Goal: Task Accomplishment & Management: Complete application form

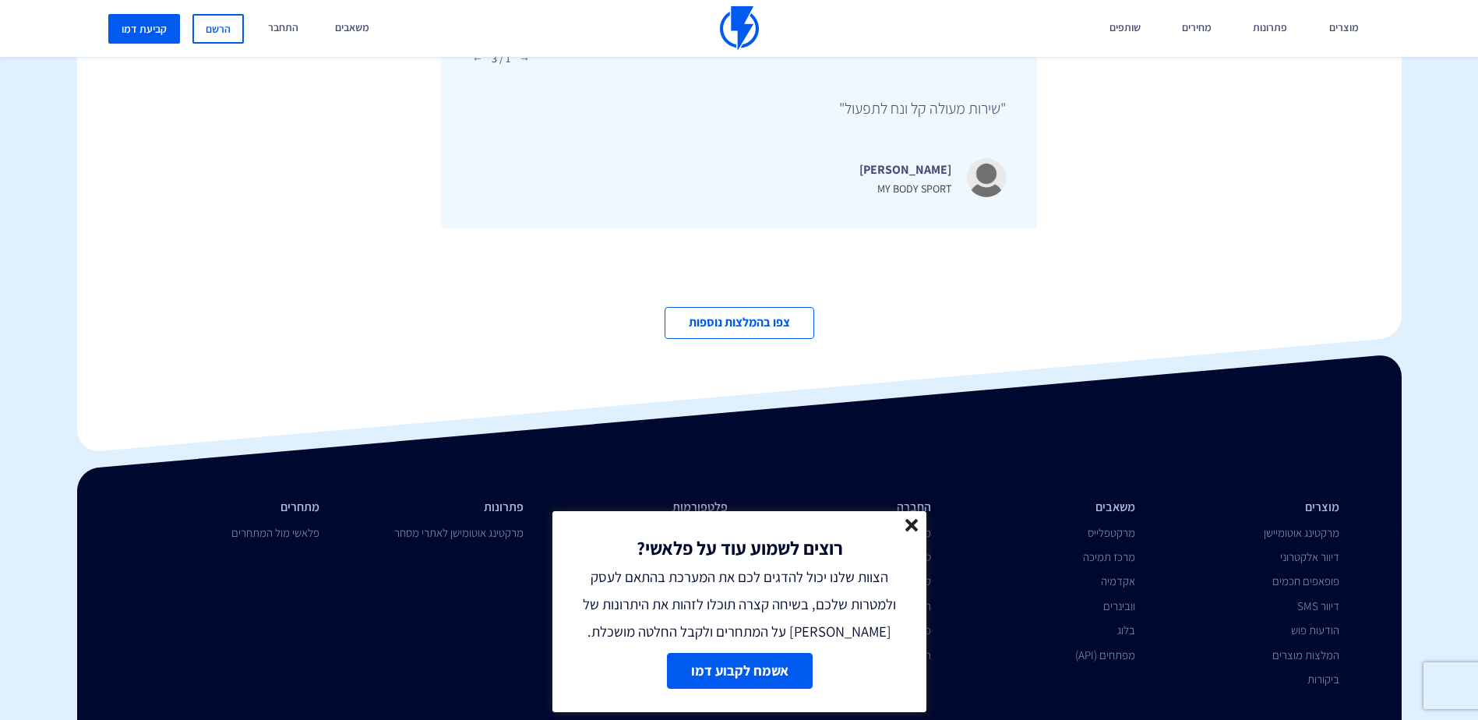
scroll to position [5359, 0]
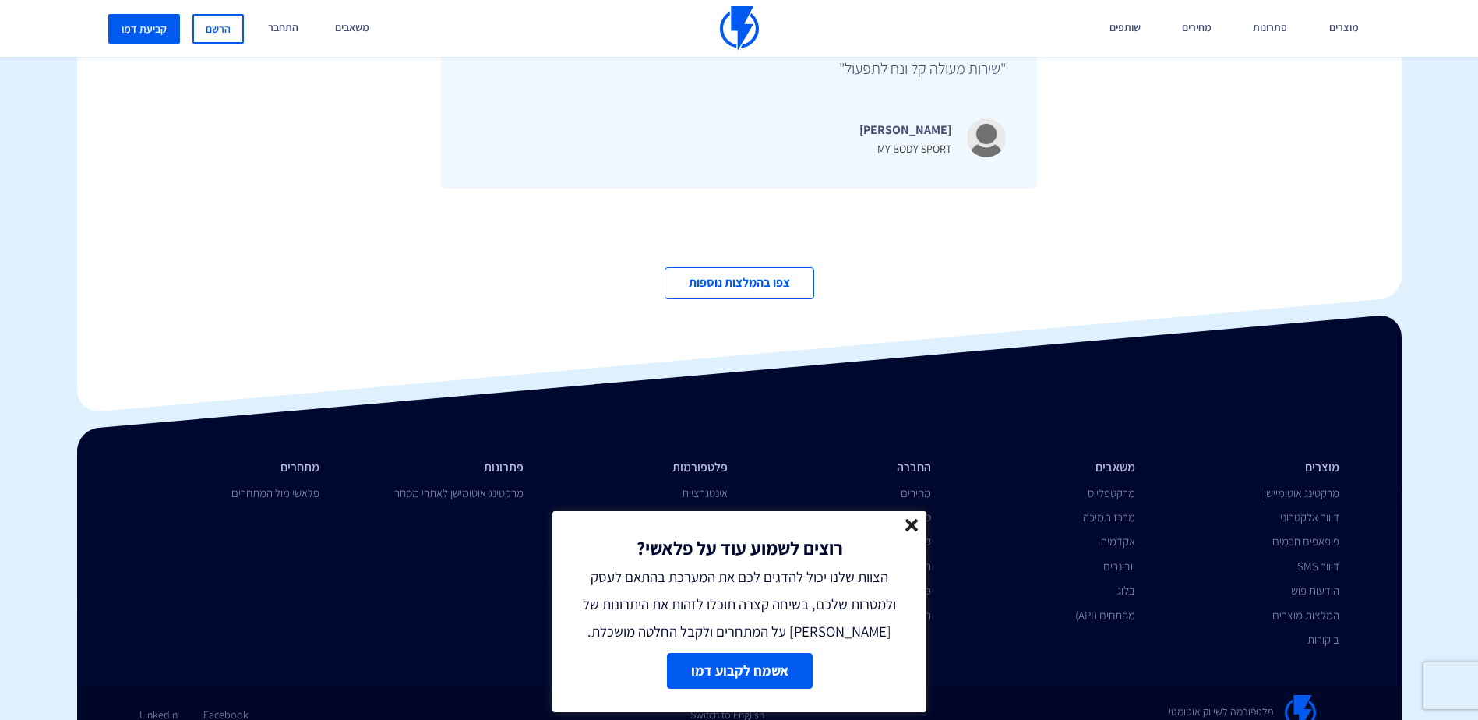
click at [915, 520] on line at bounding box center [911, 525] width 11 height 11
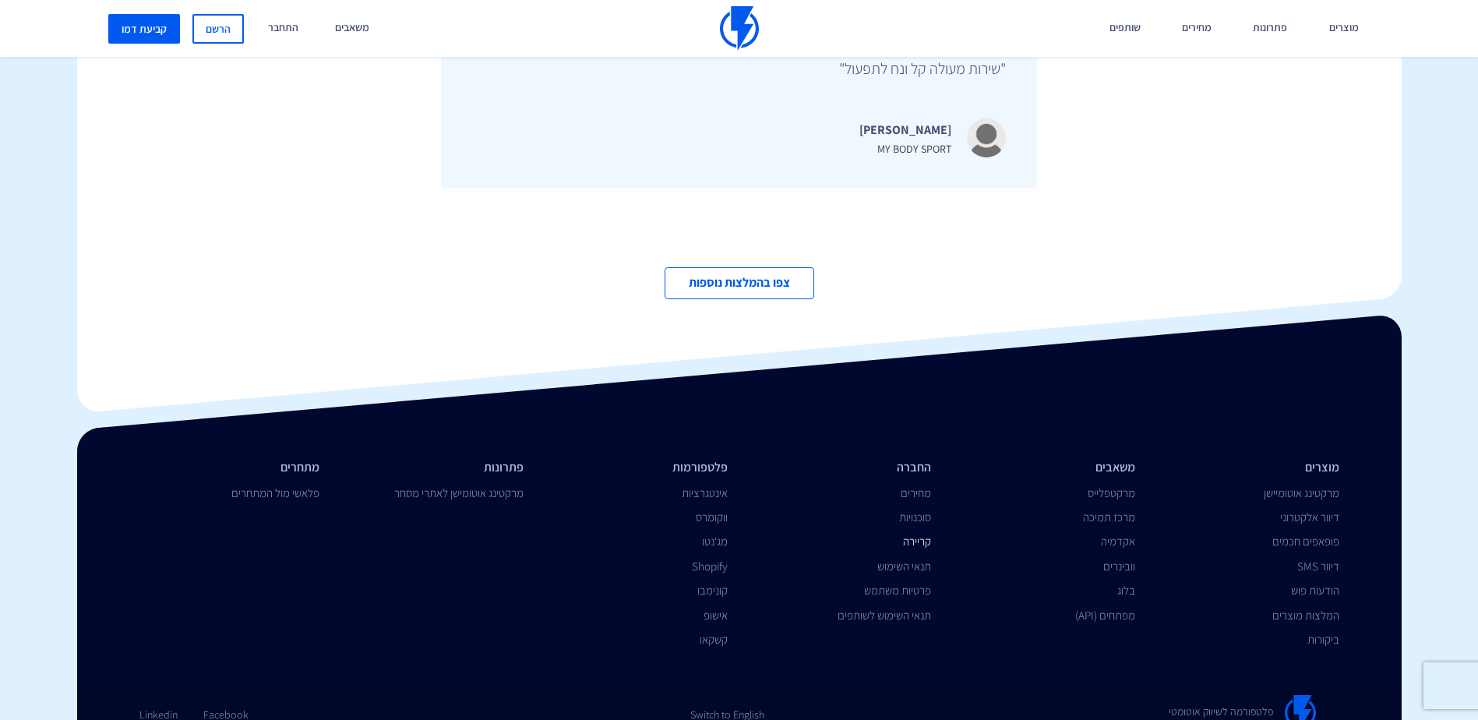
click at [922, 534] on link "קריירה" at bounding box center [917, 541] width 28 height 15
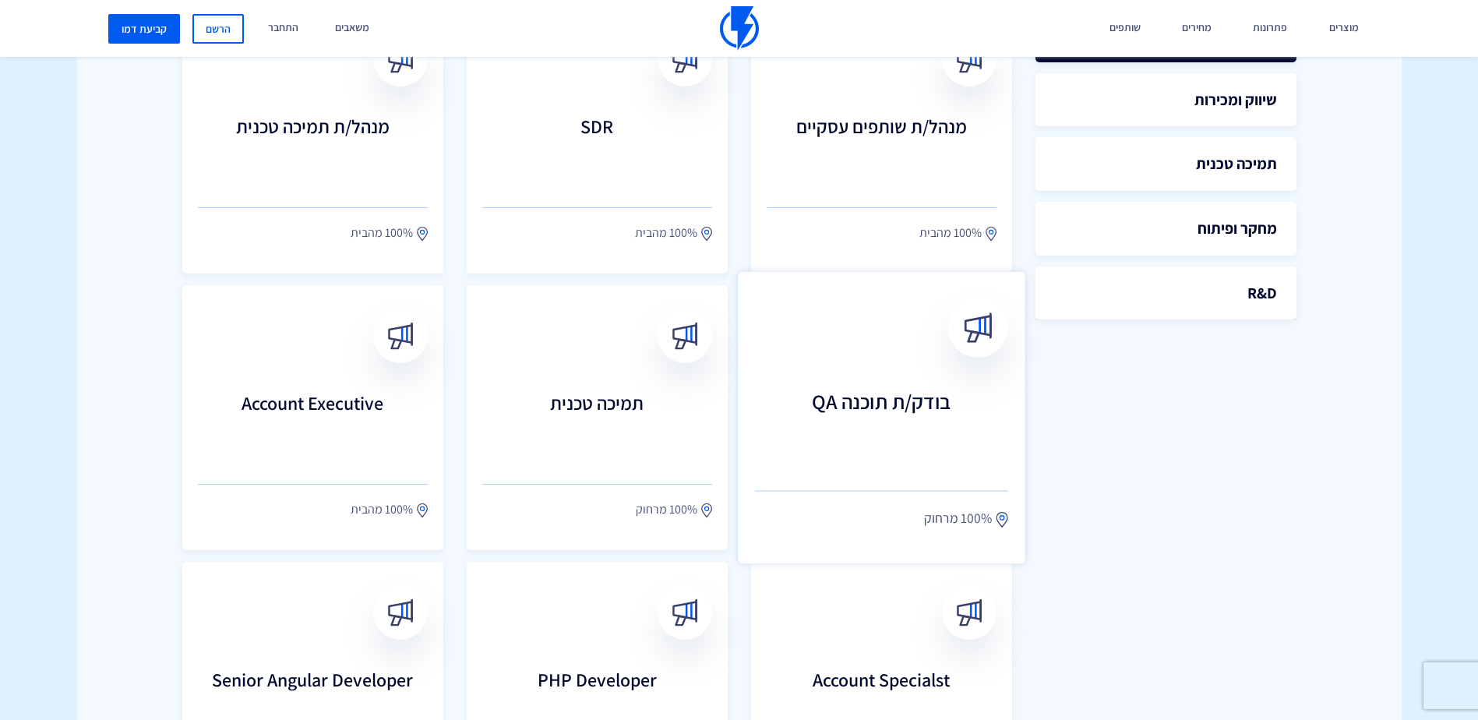
scroll to position [545, 0]
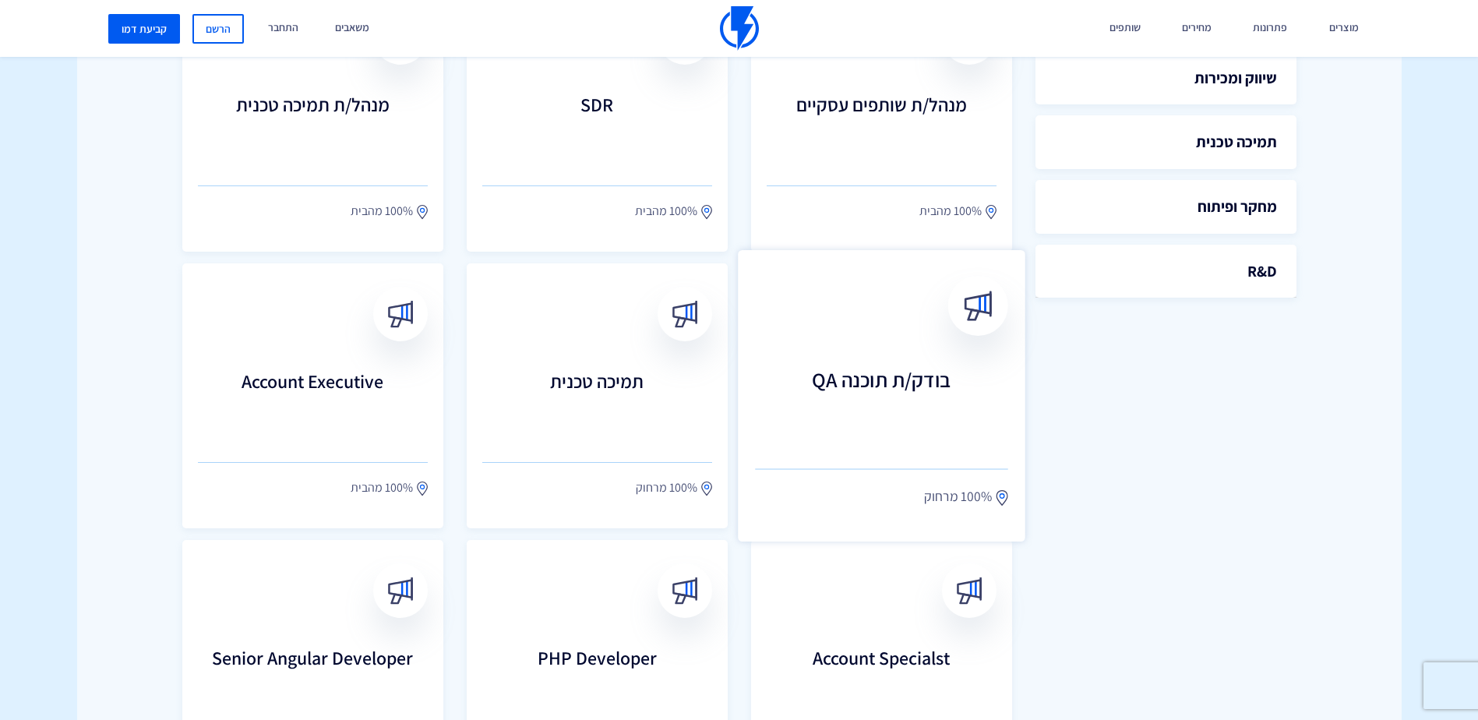
click at [866, 342] on link "בודק/ת תוכנה QA 100% מרחוק" at bounding box center [881, 395] width 287 height 291
